Goal: Task Accomplishment & Management: Manage account settings

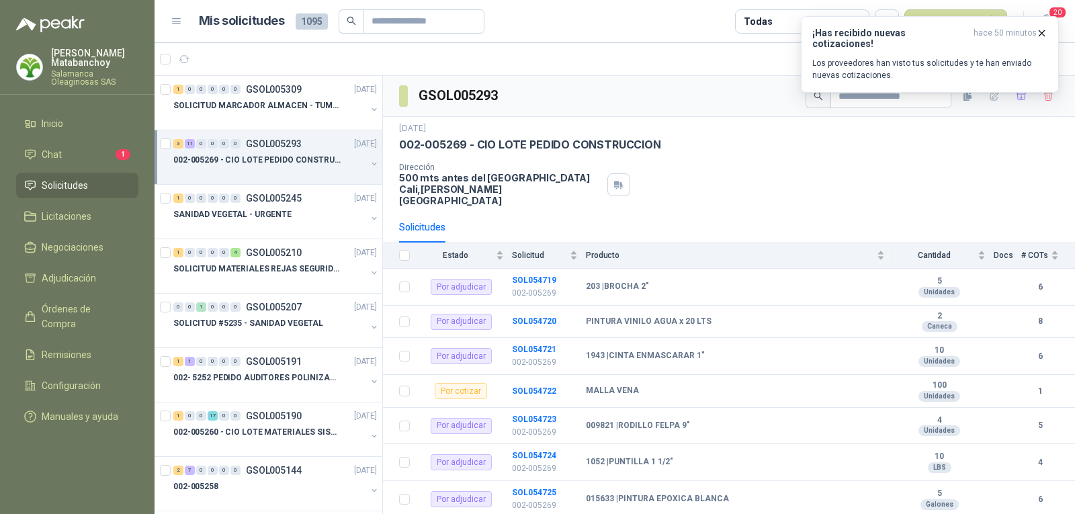
click at [79, 176] on link "Solicitudes" at bounding box center [77, 186] width 122 height 26
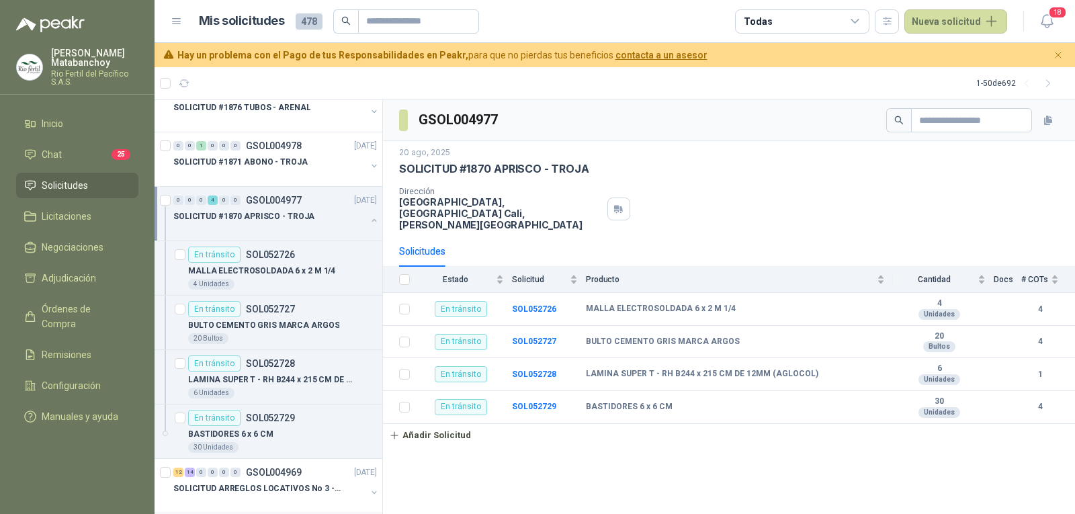
scroll to position [470, 0]
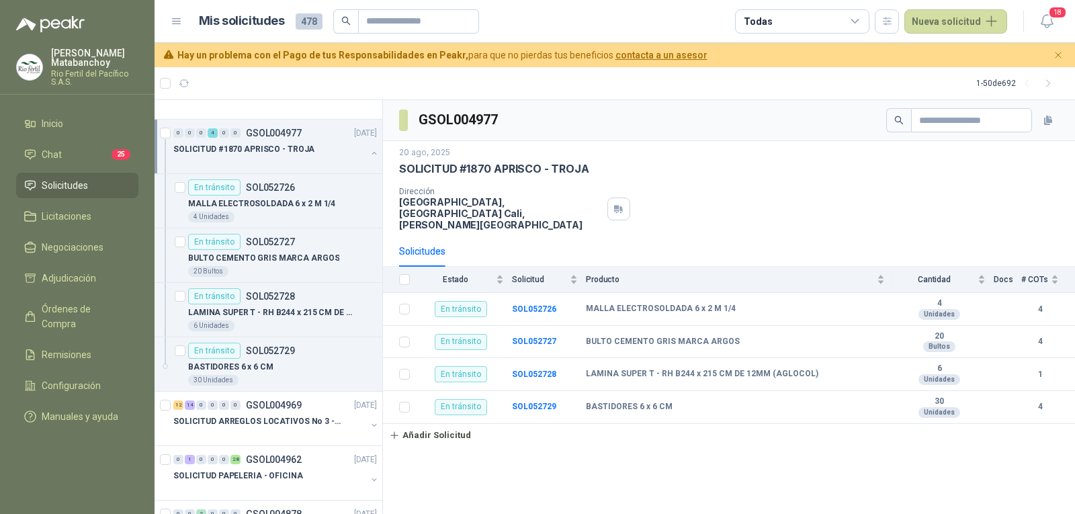
click at [357, 158] on div "SOLICITUD #1870 APRISCO - TROJA" at bounding box center [276, 154] width 206 height 27
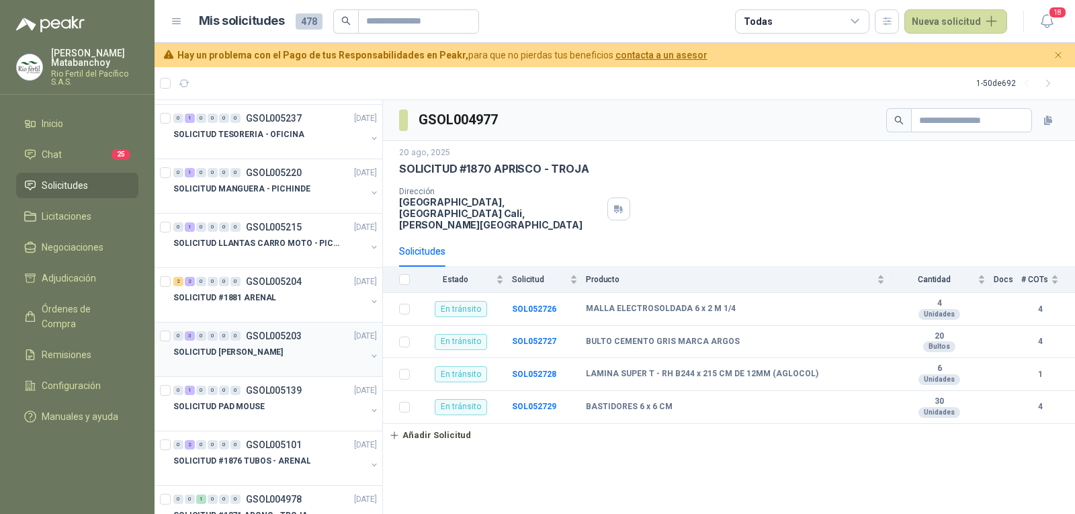
scroll to position [0, 0]
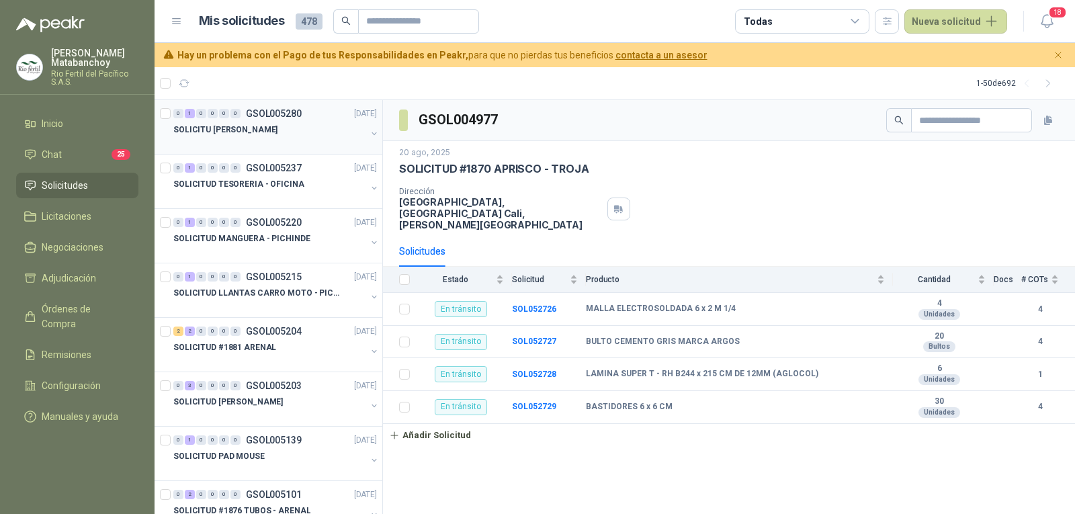
click at [297, 129] on div "SOLICITU [PERSON_NAME]" at bounding box center [269, 130] width 193 height 16
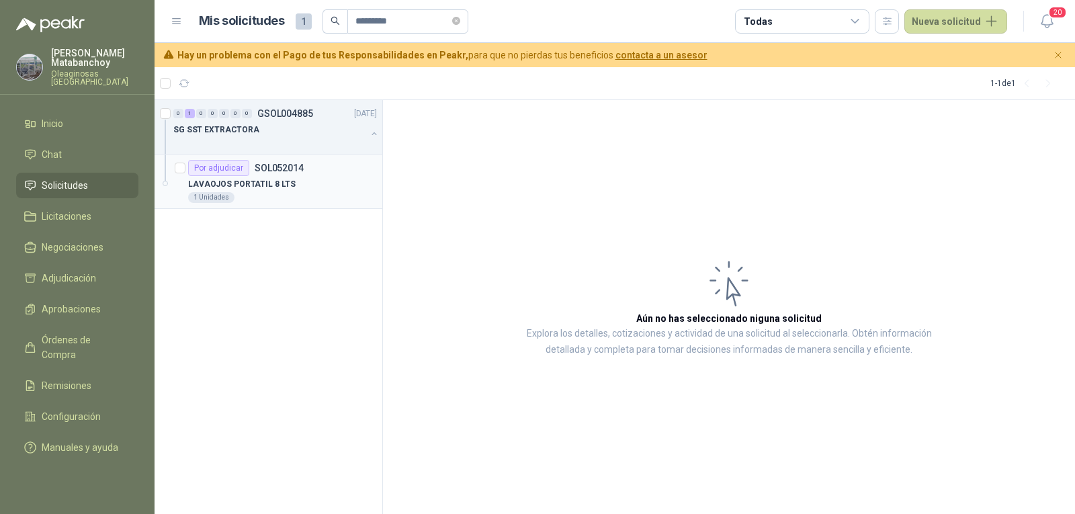
click at [277, 176] on div "LAVAOJOS PORTATIL 8 LTS" at bounding box center [282, 184] width 189 height 16
